Goal: Find specific fact: Find specific fact

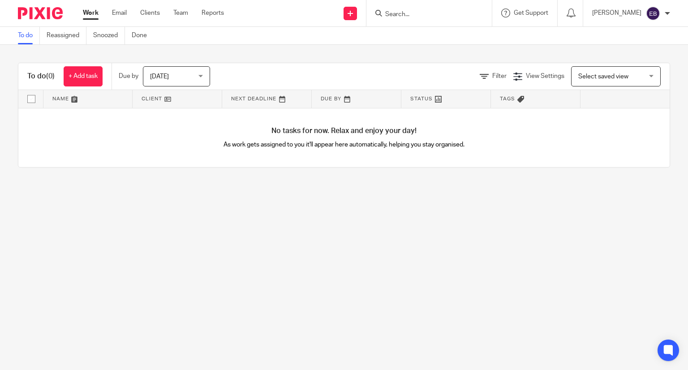
click at [449, 17] on input "Search" at bounding box center [424, 15] width 81 height 8
click at [435, 19] on div at bounding box center [428, 13] width 125 height 26
click at [419, 6] on div at bounding box center [428, 13] width 125 height 26
click at [407, 20] on div at bounding box center [428, 13] width 125 height 26
click at [414, 15] on input "Search" at bounding box center [424, 15] width 81 height 8
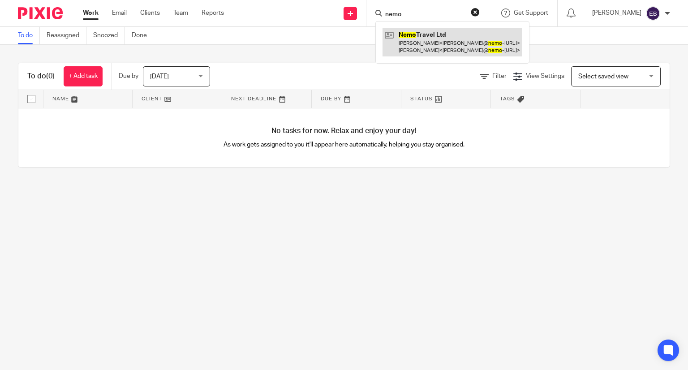
type input "nemo"
click at [466, 38] on link at bounding box center [453, 42] width 140 height 28
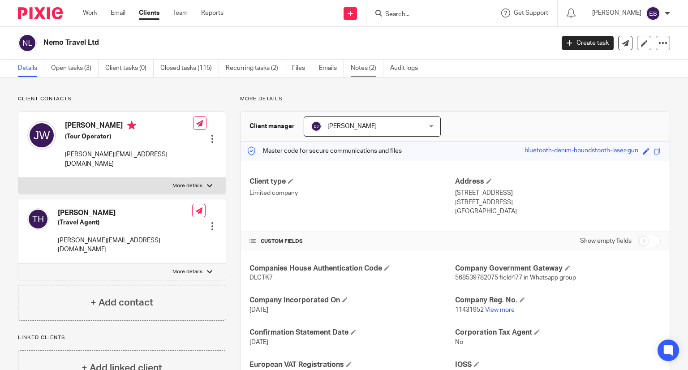
click at [361, 64] on link "Notes (2)" at bounding box center [367, 68] width 33 height 17
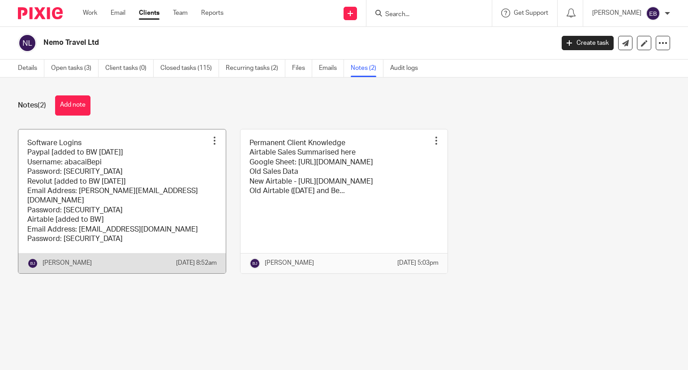
click at [150, 199] on link at bounding box center [121, 201] width 207 height 144
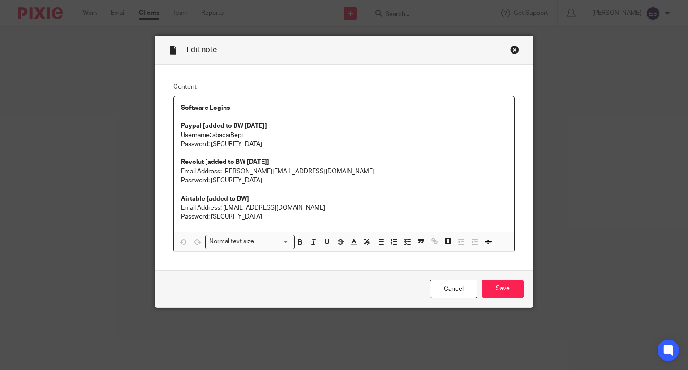
click at [514, 52] on div "Close this dialog window" at bounding box center [514, 49] width 9 height 9
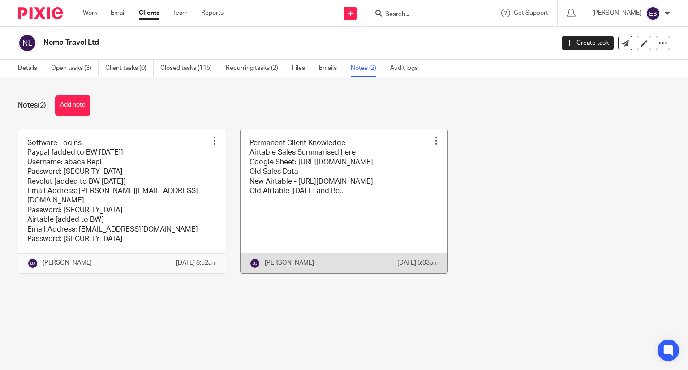
click at [349, 199] on link at bounding box center [344, 201] width 207 height 144
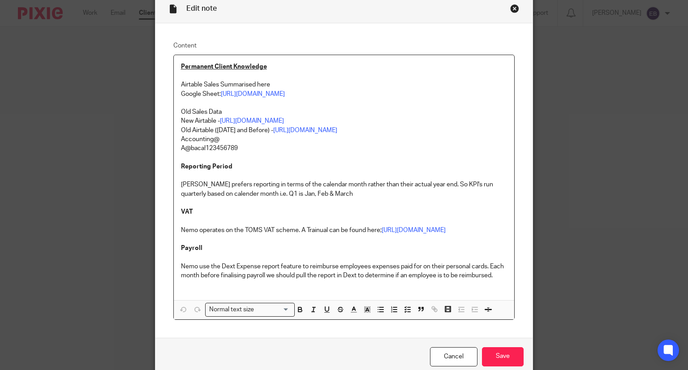
scroll to position [19, 0]
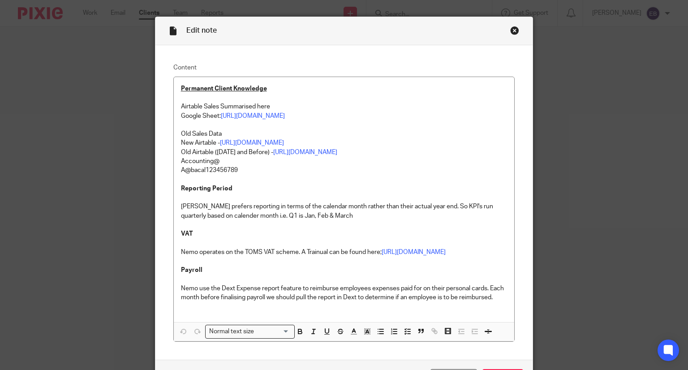
click at [510, 33] on div "Close this dialog window" at bounding box center [514, 30] width 9 height 9
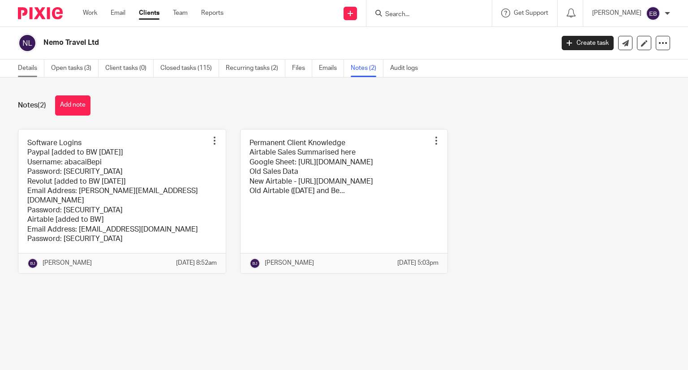
click at [30, 66] on link "Details" at bounding box center [31, 68] width 26 height 17
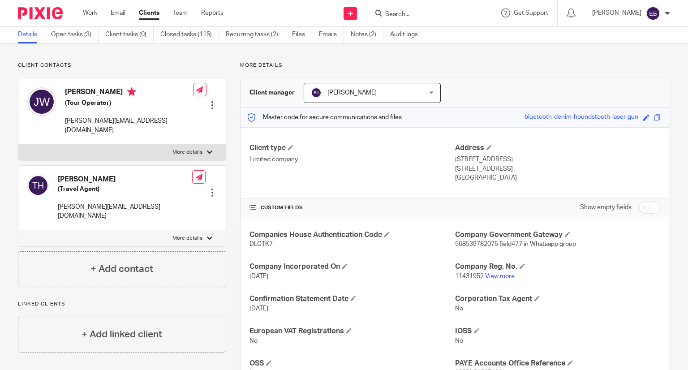
scroll to position [90, 0]
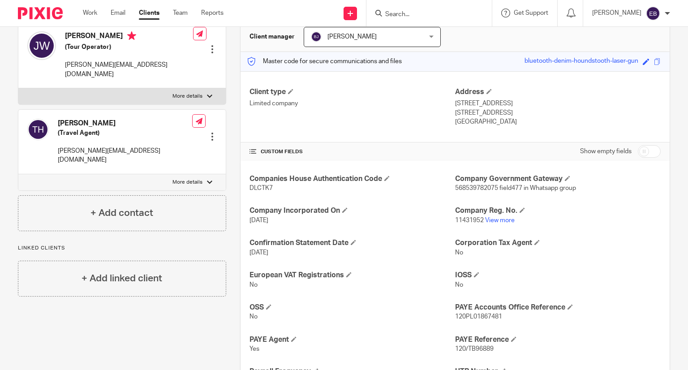
click at [478, 186] on span "568539782075 field477 in Whatsapp group" at bounding box center [515, 188] width 121 height 6
copy span "568539782075"
click at [525, 189] on span "568539782075 field477 in Whatsapp group" at bounding box center [515, 188] width 121 height 6
drag, startPoint x: 497, startPoint y: 188, endPoint x: 519, endPoint y: 186, distance: 22.0
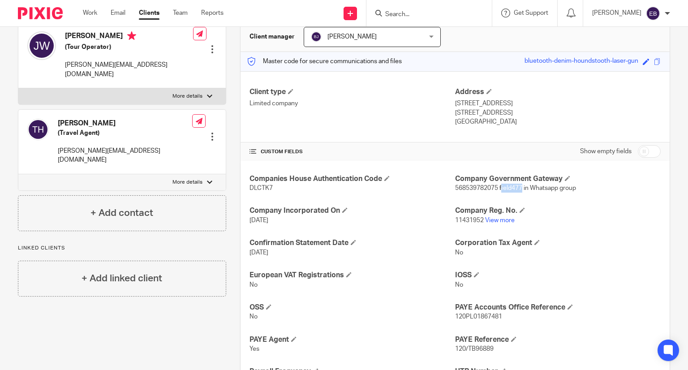
click at [520, 186] on span "568539782075 field477 in Whatsapp group" at bounding box center [515, 188] width 121 height 6
click at [504, 196] on div "Companies House Authentication Code DLCTK7 Company Government Gateway 568539782…" at bounding box center [455, 312] width 429 height 303
drag, startPoint x: 496, startPoint y: 188, endPoint x: 518, endPoint y: 187, distance: 22.0
click at [518, 187] on span "568539782075 field477 in Whatsapp group" at bounding box center [515, 188] width 121 height 6
copy span "field477"
